Goal: Task Accomplishment & Management: Complete application form

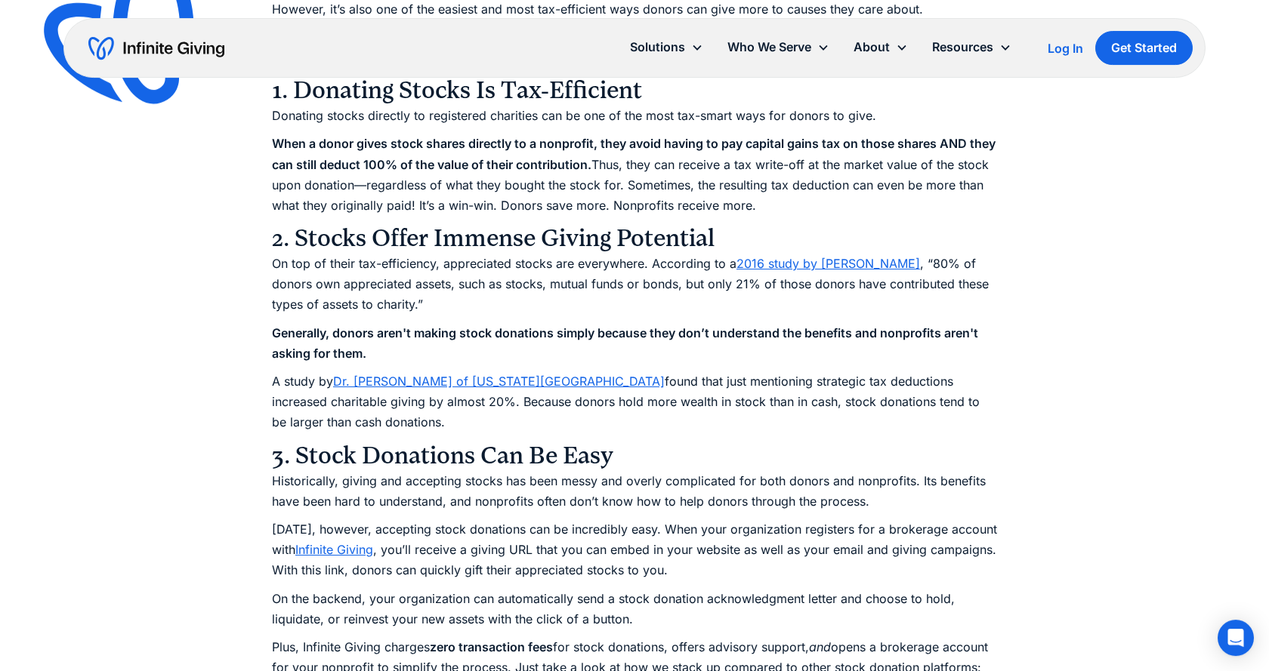
scroll to position [4201, 0]
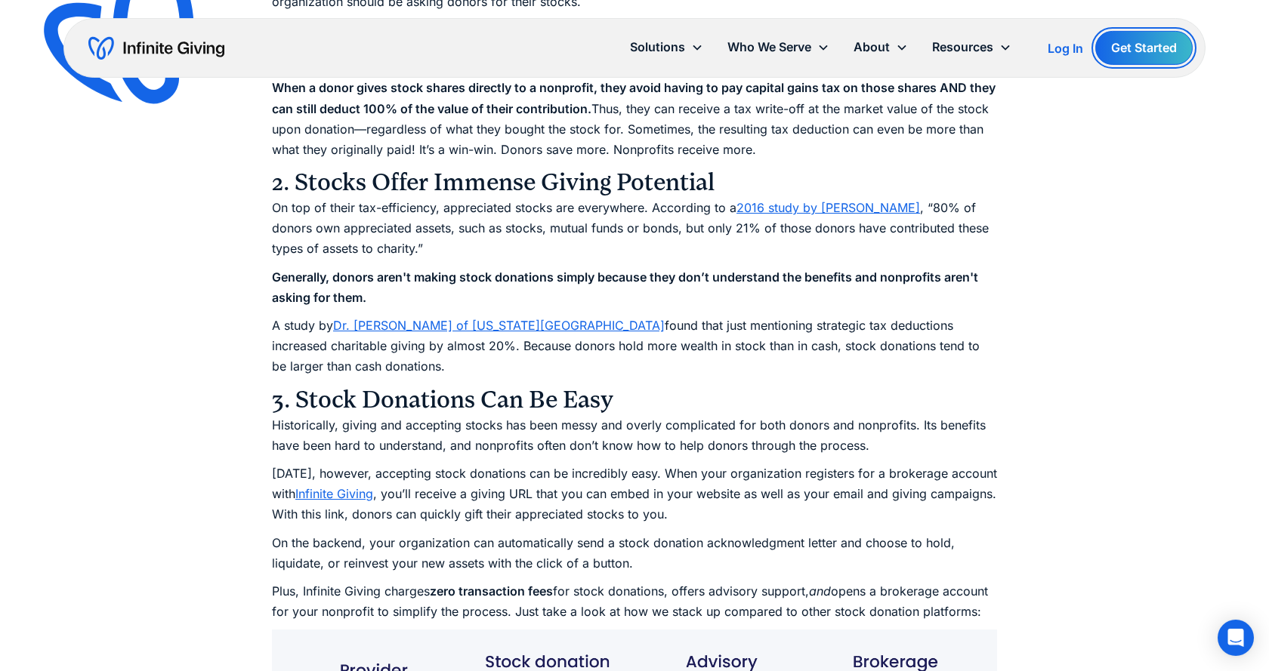
click at [1098, 51] on link "Get Started" at bounding box center [1143, 48] width 97 height 34
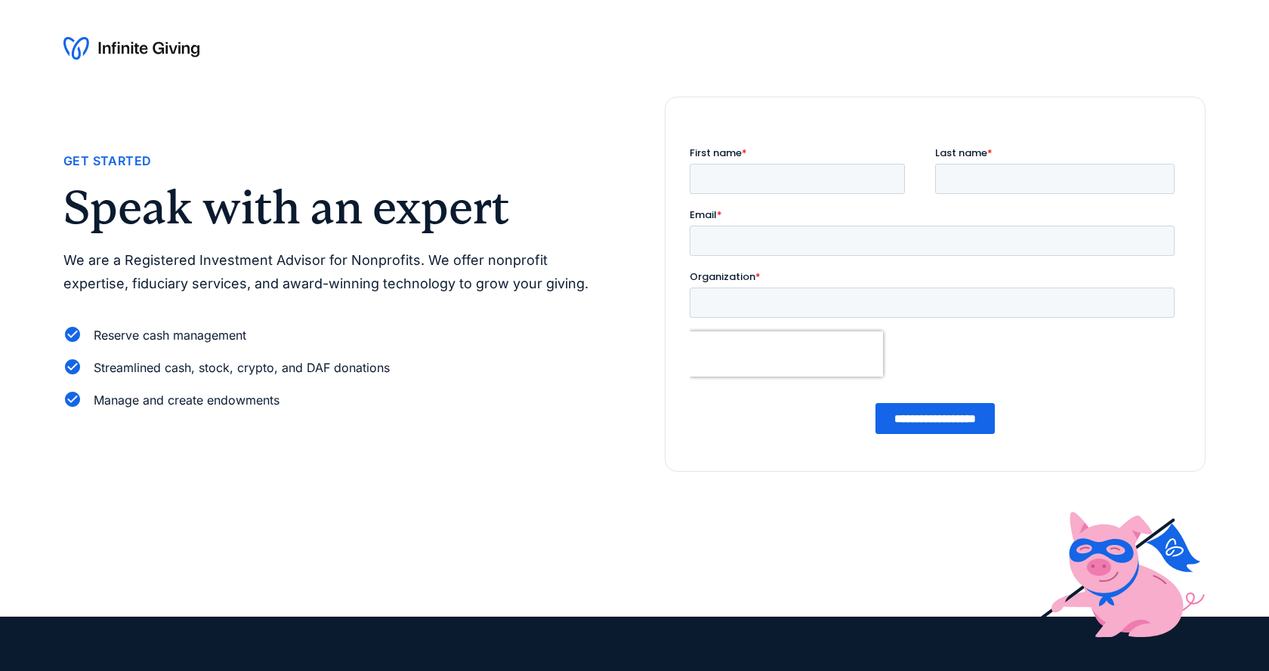
click at [736, 163] on div "First name *" at bounding box center [812, 170] width 245 height 48
click at [736, 171] on input "First name *" at bounding box center [797, 179] width 215 height 30
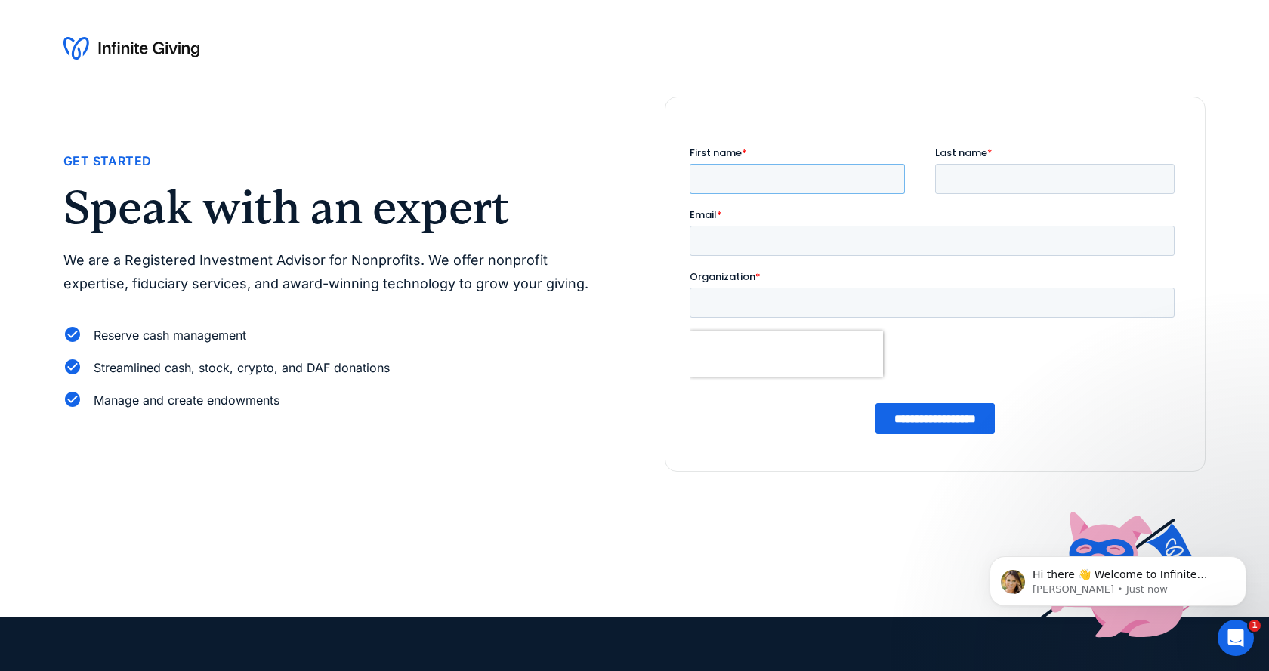
click at [810, 165] on input "First name *" at bounding box center [797, 179] width 215 height 30
click at [810, 181] on input "First name *" at bounding box center [797, 179] width 215 height 30
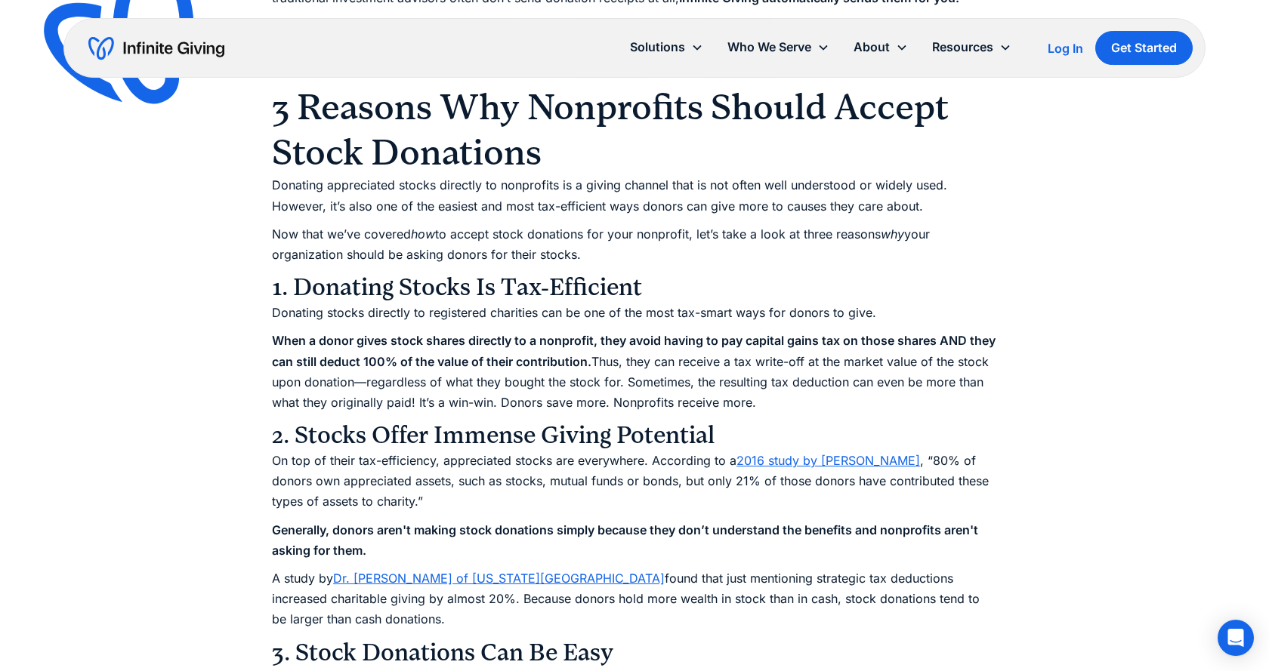
scroll to position [3893, 0]
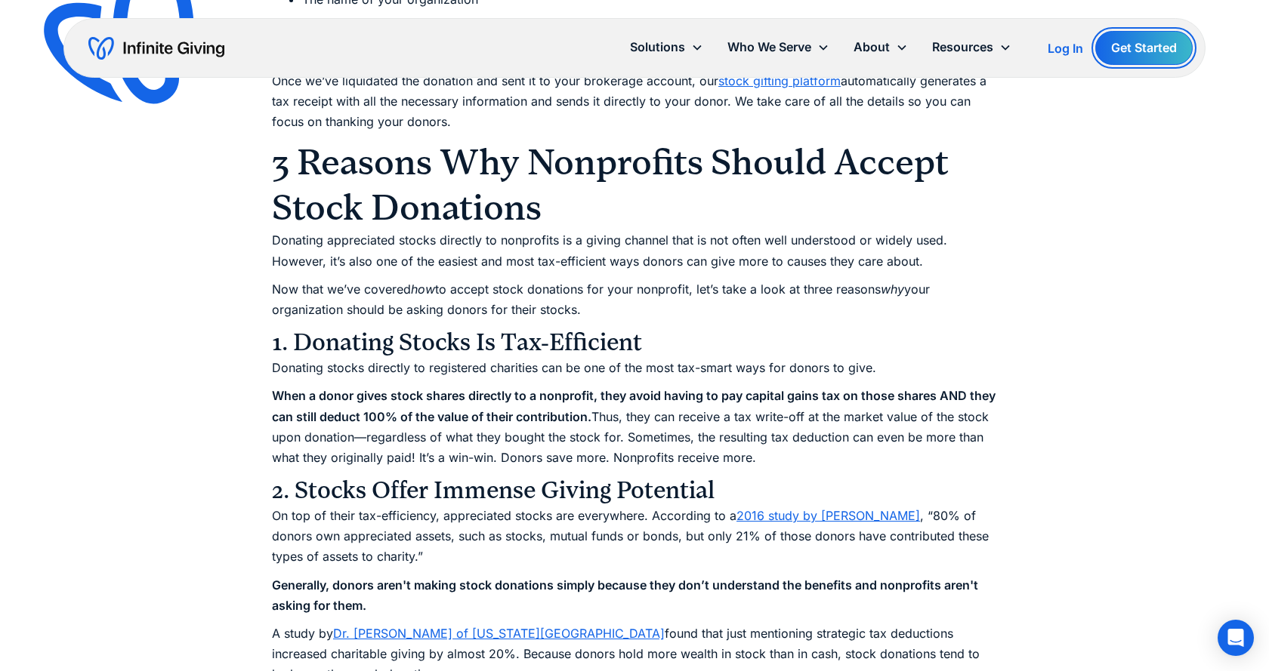
click at [1120, 42] on link "Get Started" at bounding box center [1143, 48] width 97 height 34
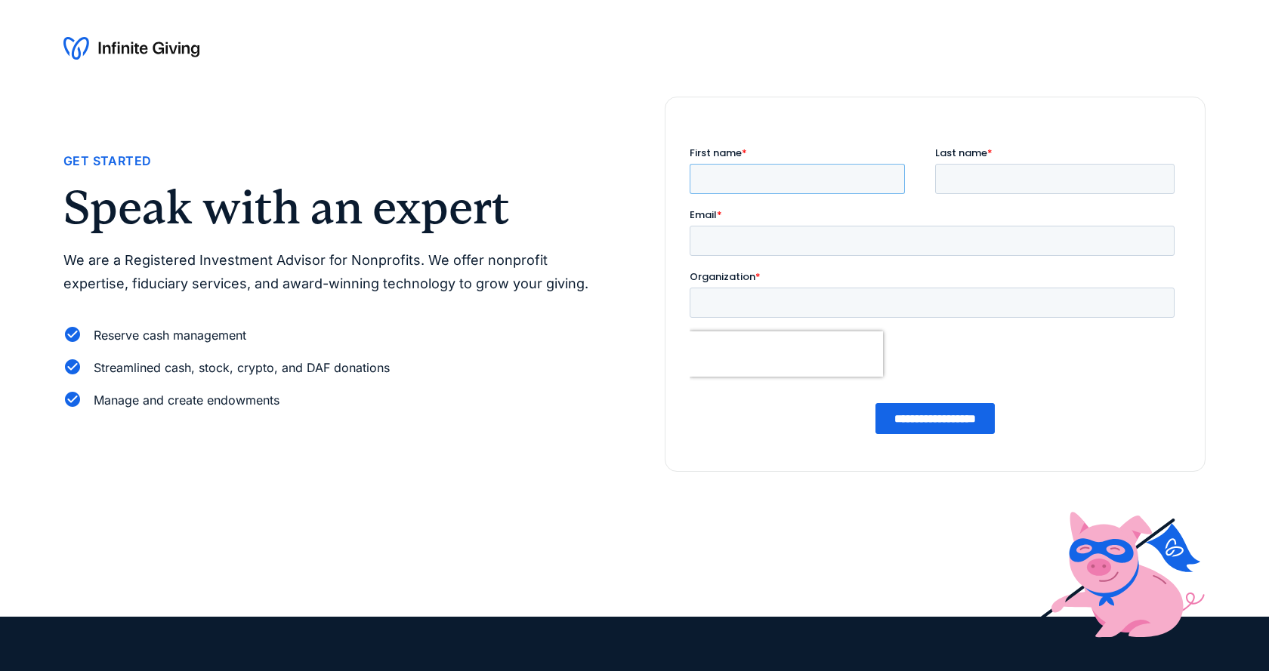
click at [772, 171] on input "First name *" at bounding box center [797, 179] width 215 height 30
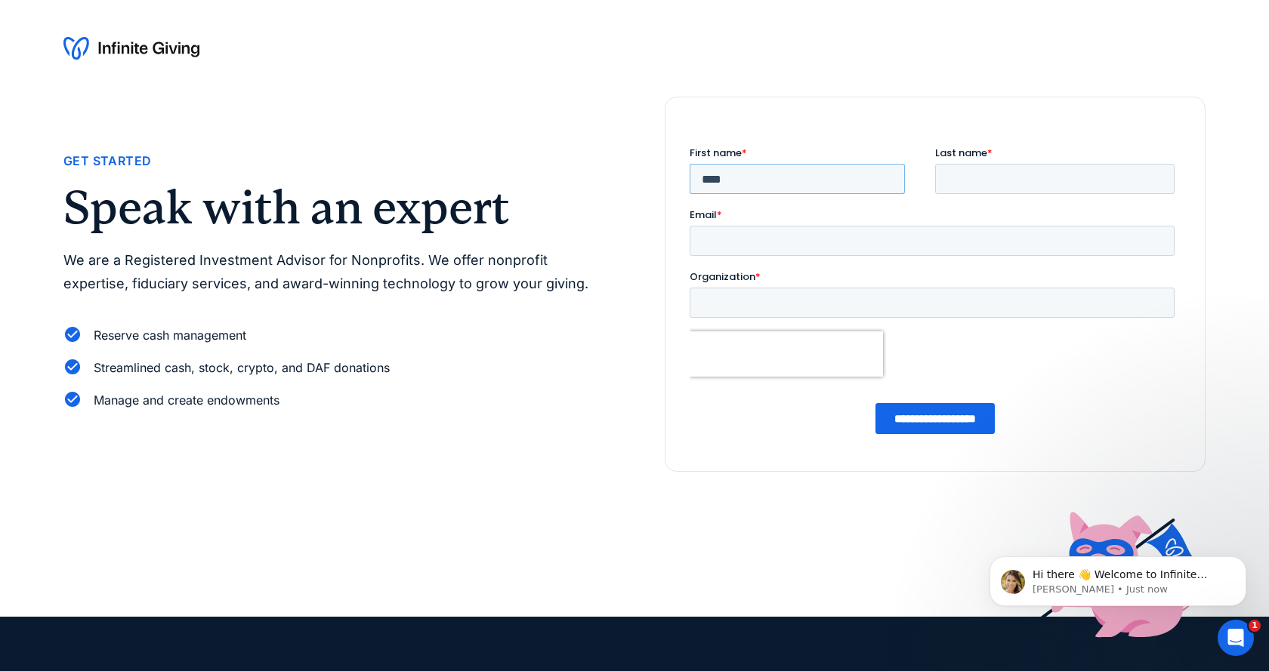
type input "****"
type input "**********"
click at [922, 412] on input "**********" at bounding box center [934, 418] width 119 height 31
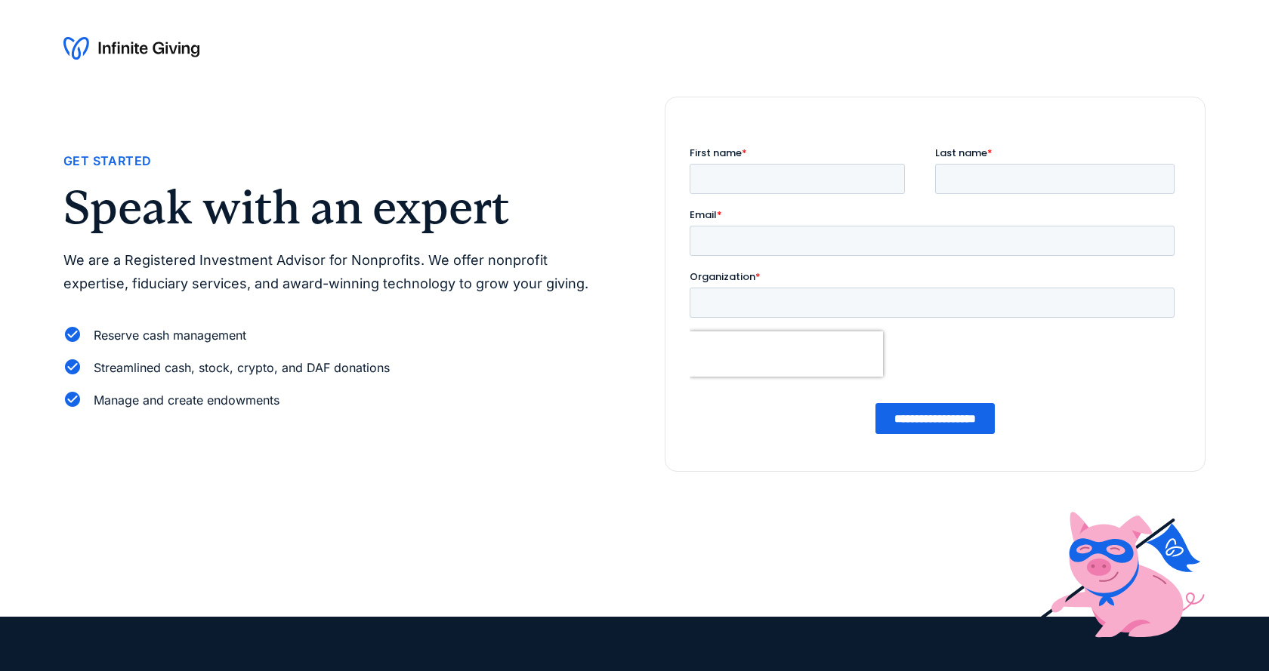
click at [111, 36] on div at bounding box center [634, 48] width 1269 height 97
click at [110, 39] on img at bounding box center [131, 48] width 136 height 24
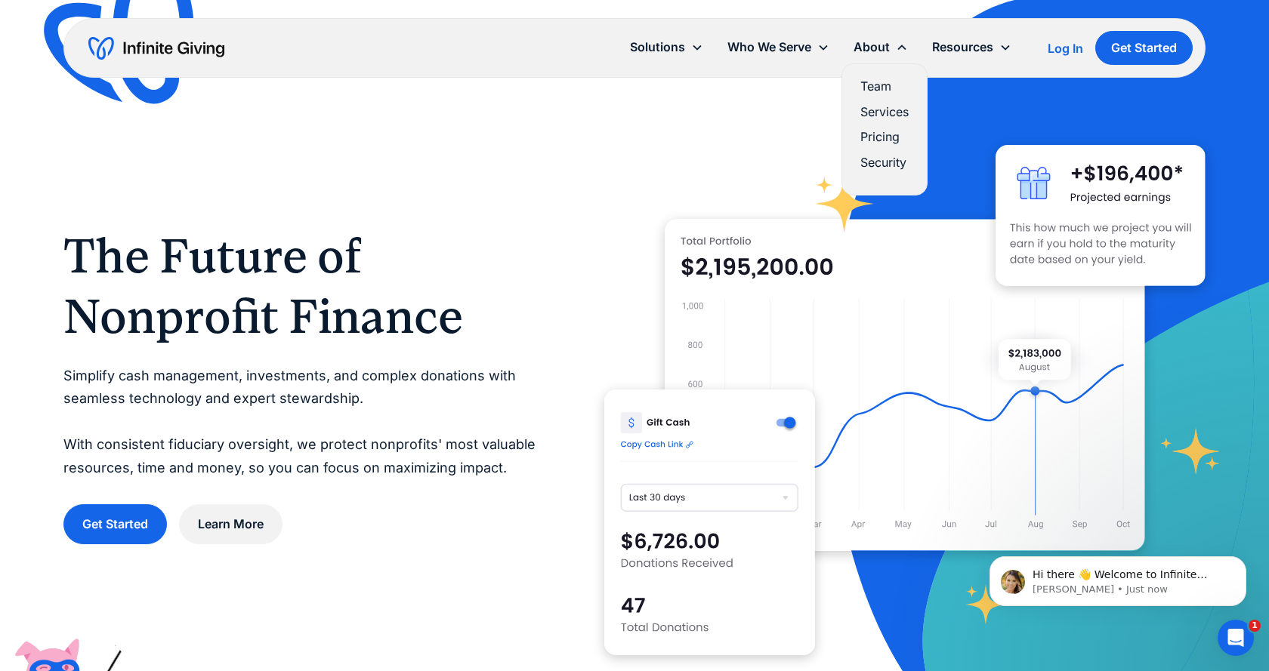
click at [888, 134] on link "Pricing" at bounding box center [884, 137] width 48 height 20
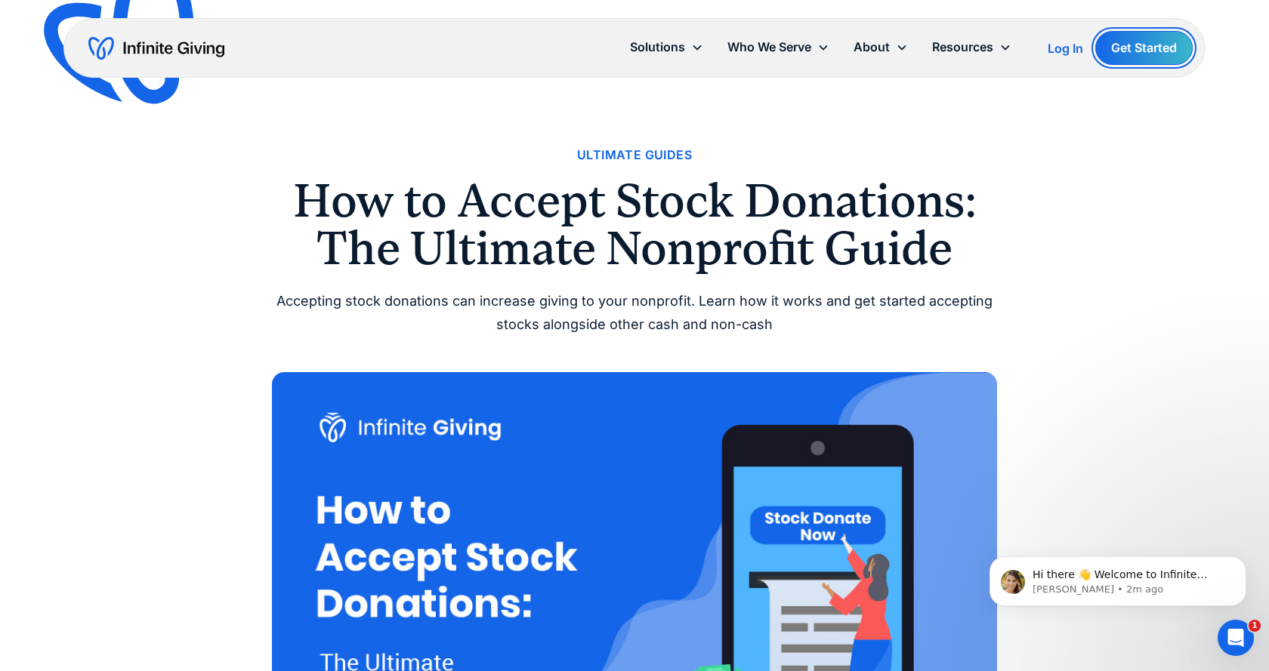
click at [1115, 43] on link "Get Started" at bounding box center [1143, 48] width 97 height 34
click at [871, 51] on div "About" at bounding box center [872, 47] width 36 height 20
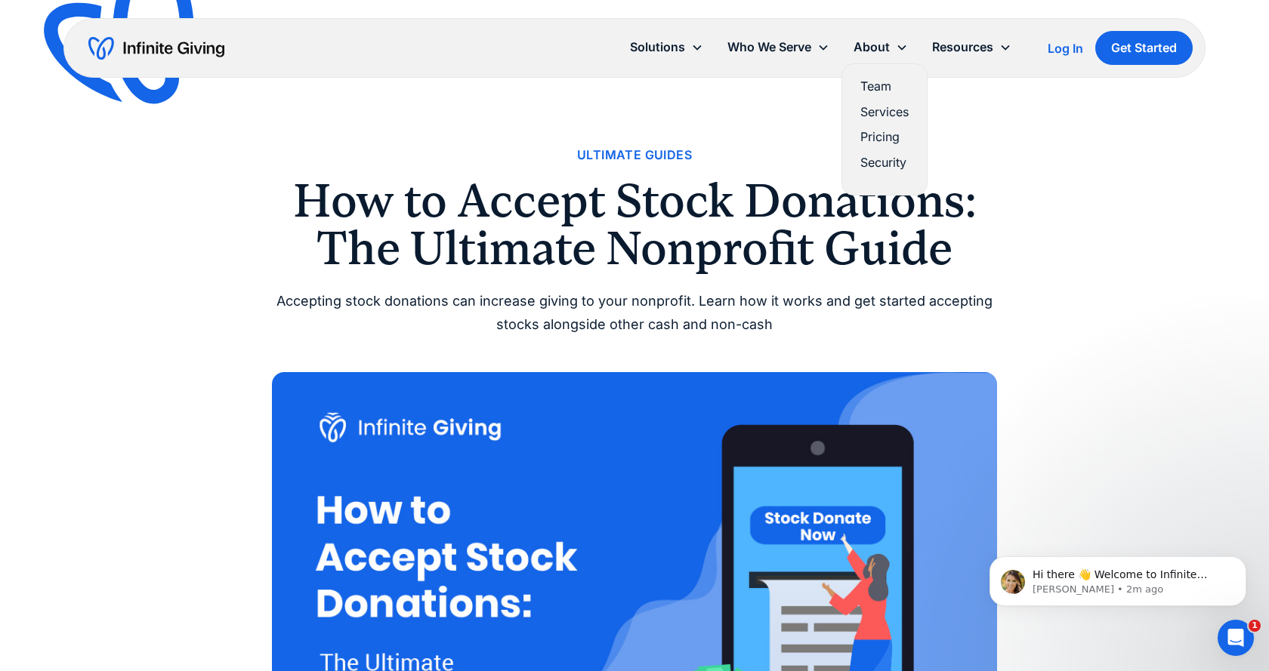
click at [876, 133] on link "Pricing" at bounding box center [884, 137] width 48 height 20
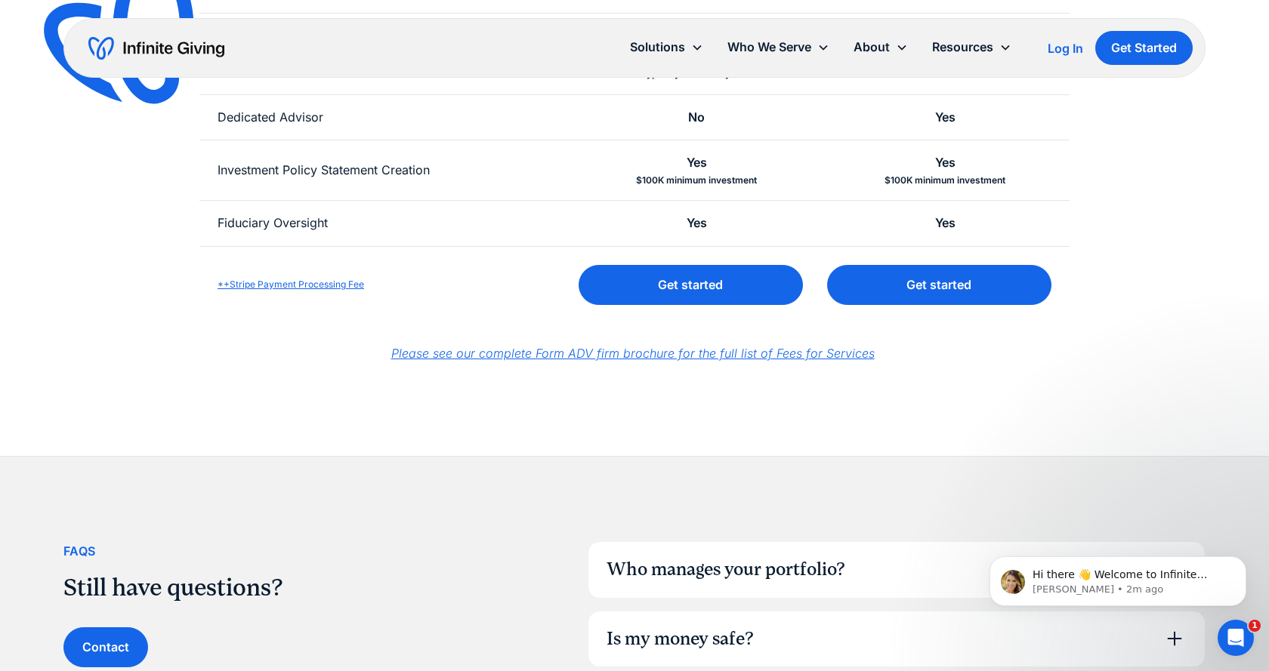
scroll to position [308, 0]
